Goal: Information Seeking & Learning: Learn about a topic

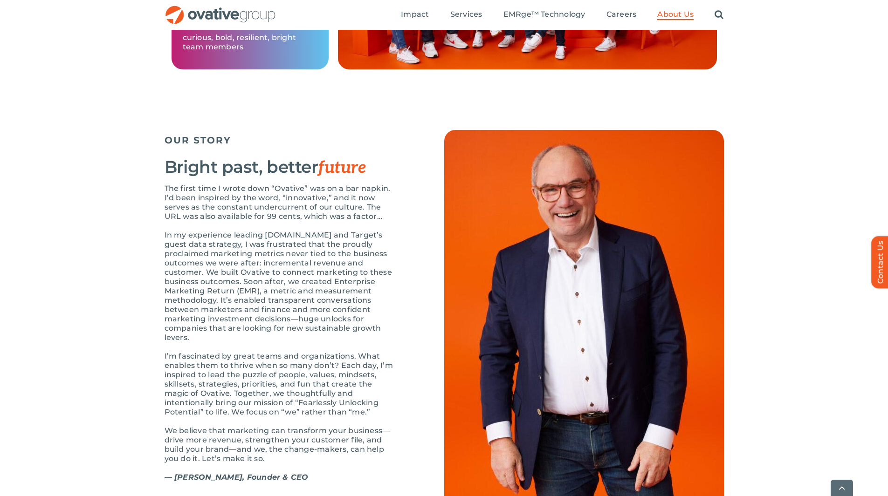
scroll to position [932, 0]
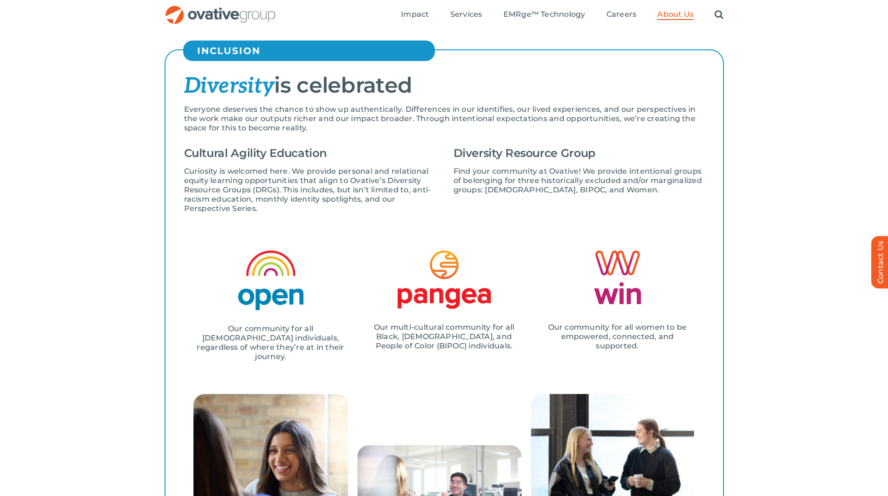
scroll to position [980, 0]
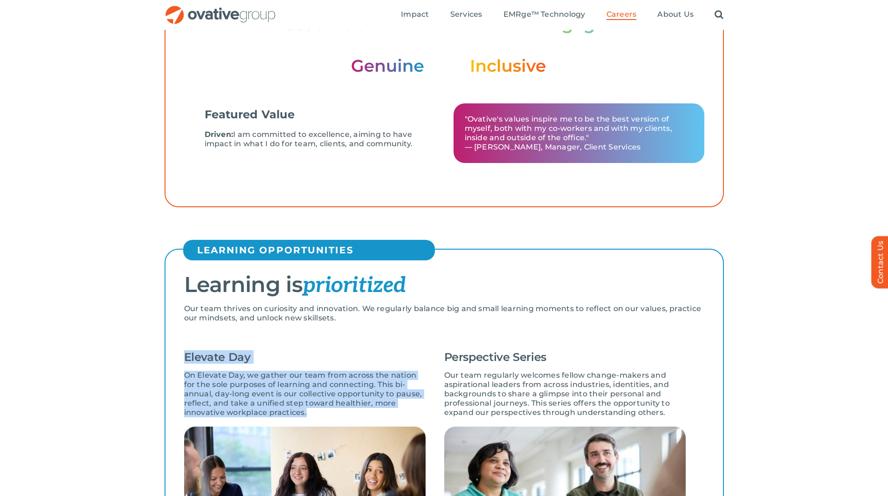
scroll to position [207, 0]
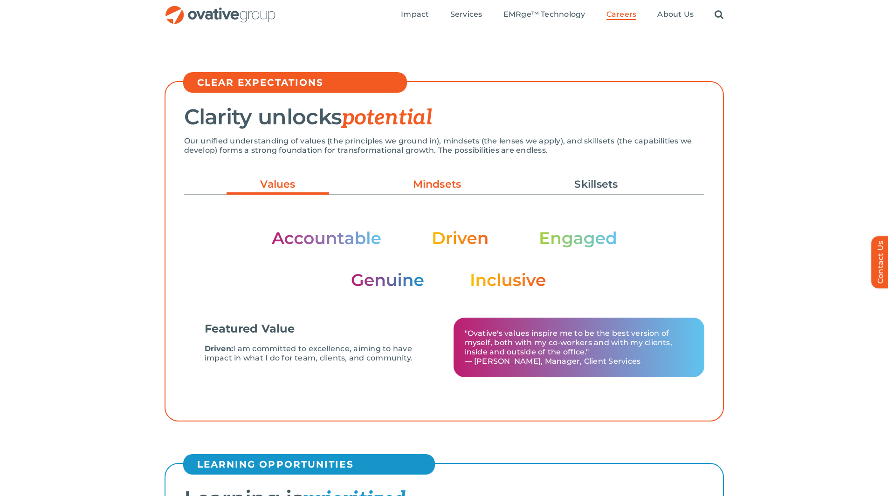
click at [451, 186] on link "Mindsets" at bounding box center [437, 185] width 103 height 16
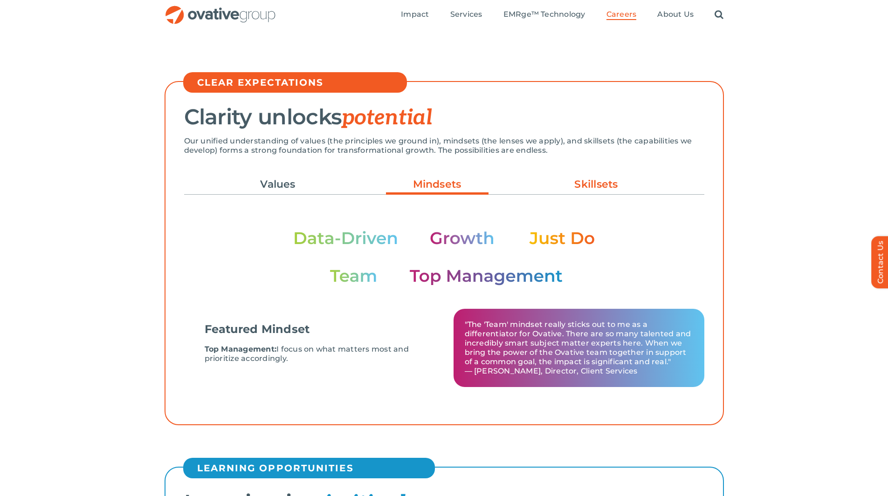
click at [575, 184] on link "Skillsets" at bounding box center [596, 185] width 103 height 16
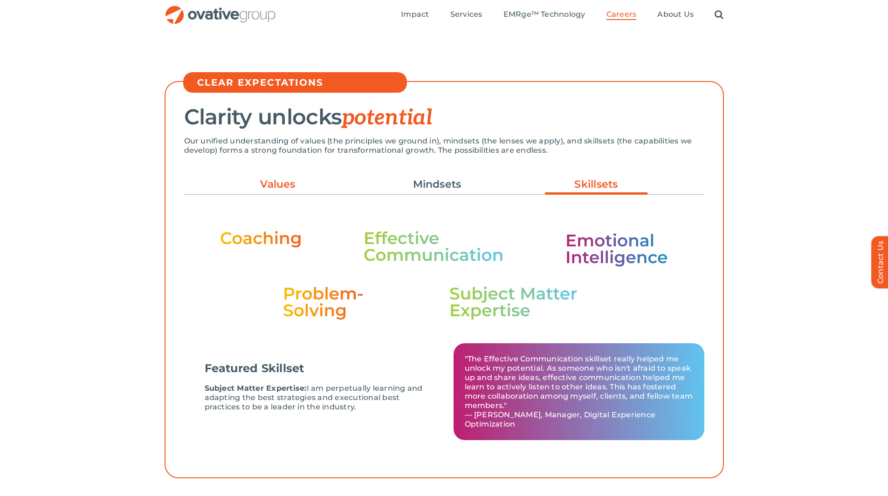
click at [281, 189] on link "Values" at bounding box center [277, 185] width 103 height 16
